Goal: Information Seeking & Learning: Learn about a topic

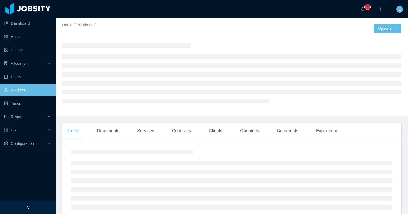
click at [307, 57] on li at bounding box center [231, 56] width 339 height 4
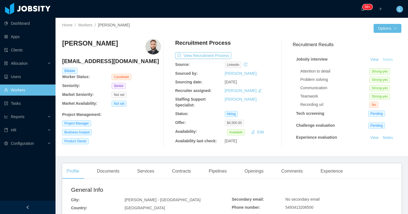
click at [388, 59] on button "Notes" at bounding box center [388, 59] width 15 height 7
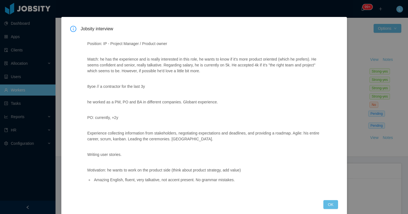
scroll to position [19, 0]
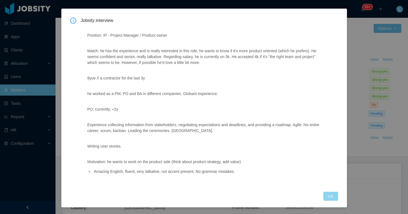
click at [325, 196] on button "OK" at bounding box center [330, 196] width 14 height 9
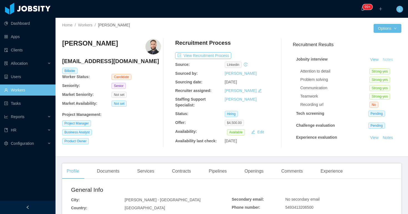
scroll to position [0, 0]
